Goal: Find specific page/section: Find specific page/section

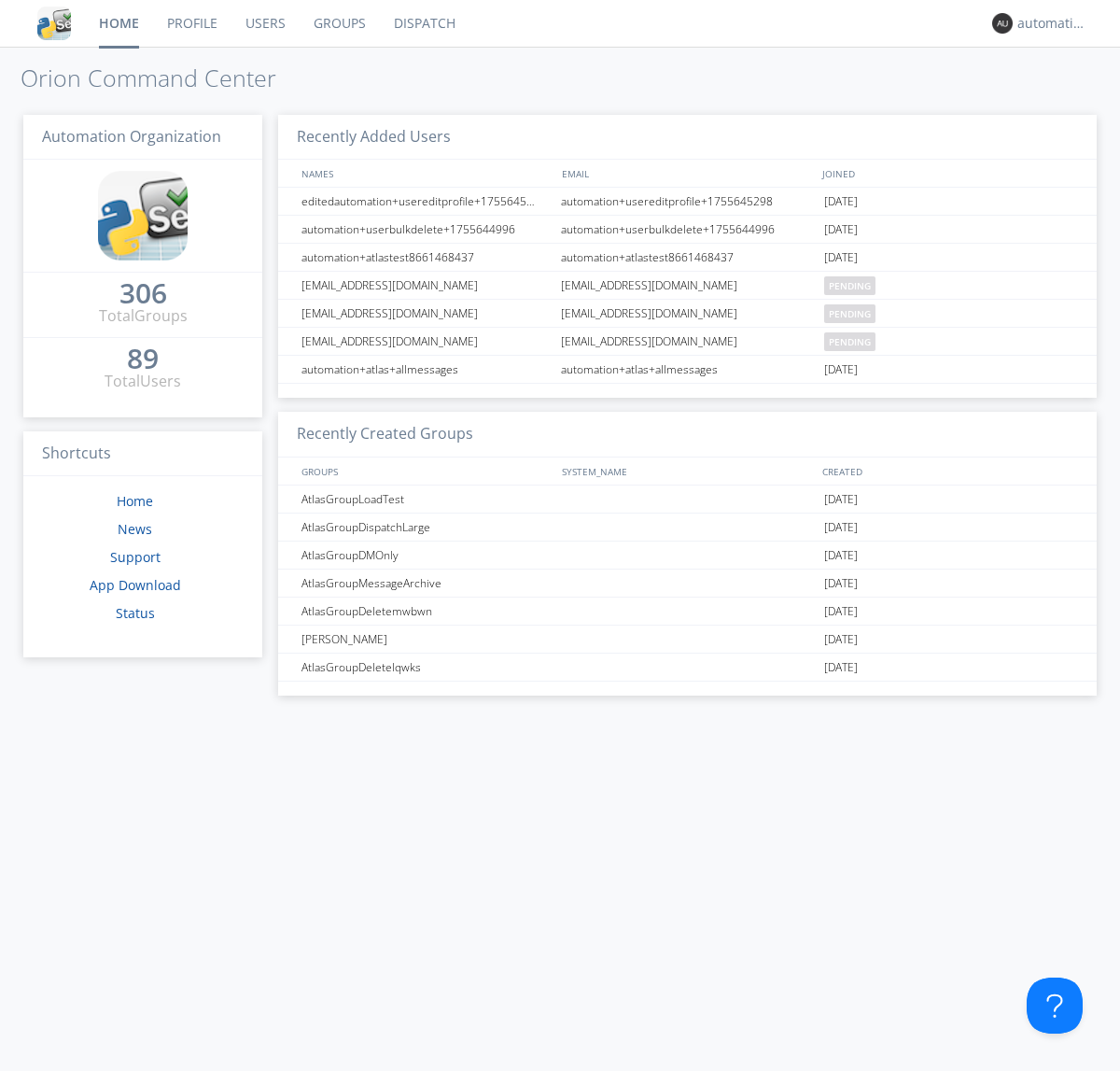
click at [423, 23] on link "Dispatch" at bounding box center [425, 23] width 90 height 47
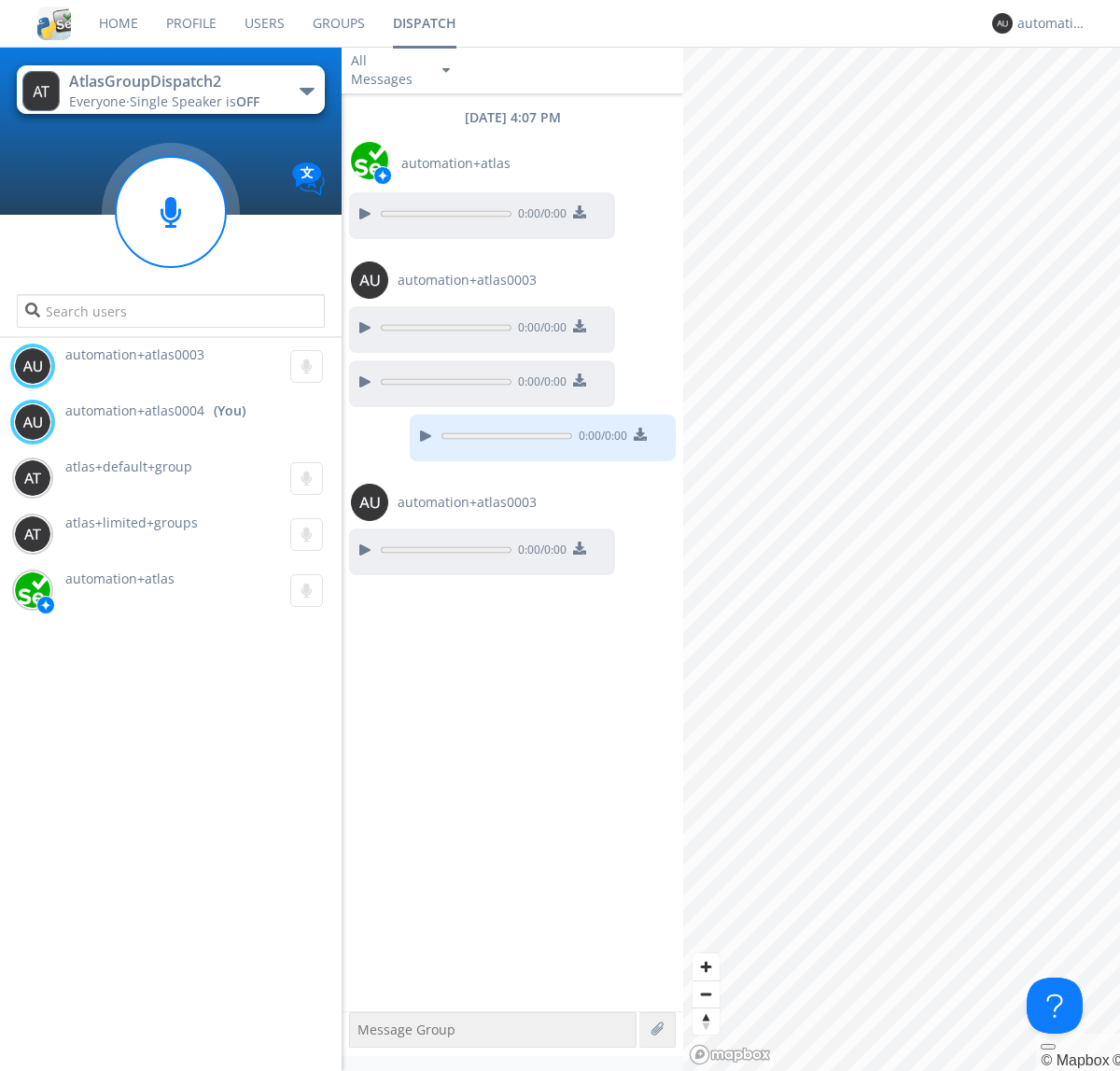
click at [307, 91] on div "button" at bounding box center [307, 92] width 15 height 8
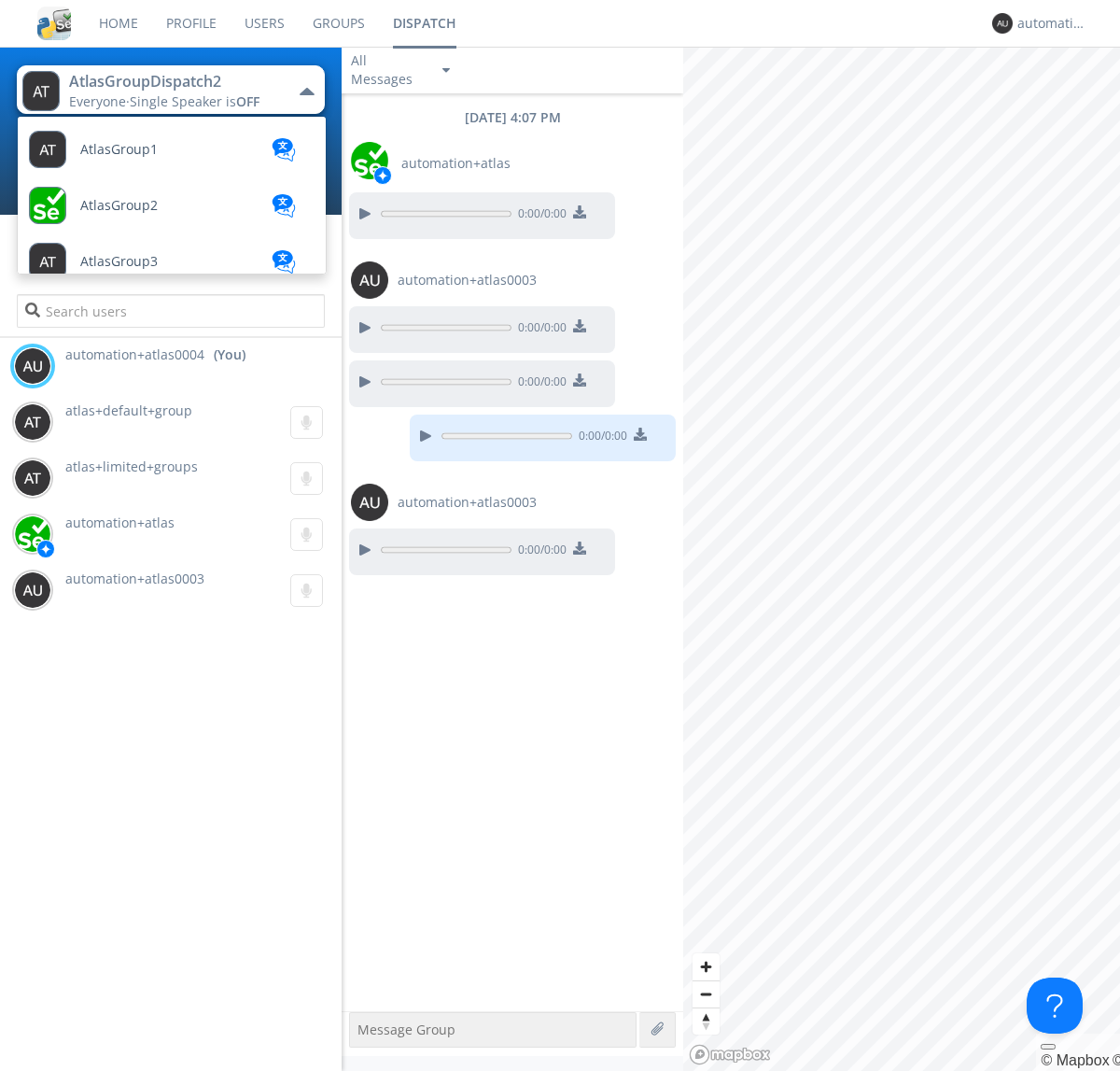
click at [145, 157] on span "AtlasGroupDispatch3" at bounding box center [118, 149] width 77 height 14
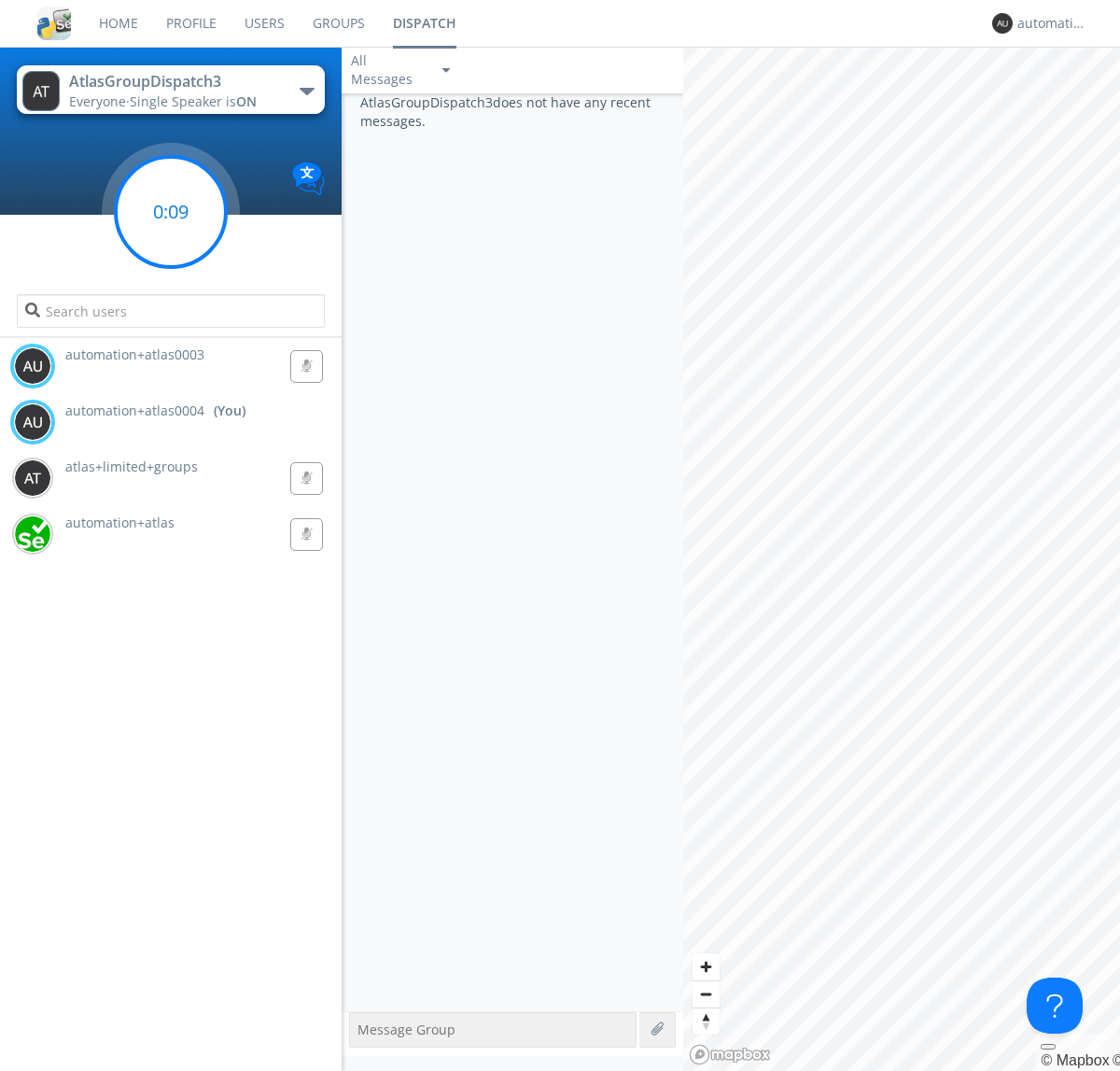
click at [171, 212] on g at bounding box center [171, 212] width 110 height 110
click at [1048, 23] on div "automation+atlas0004" at bounding box center [1053, 22] width 70 height 19
